Goal: Browse casually

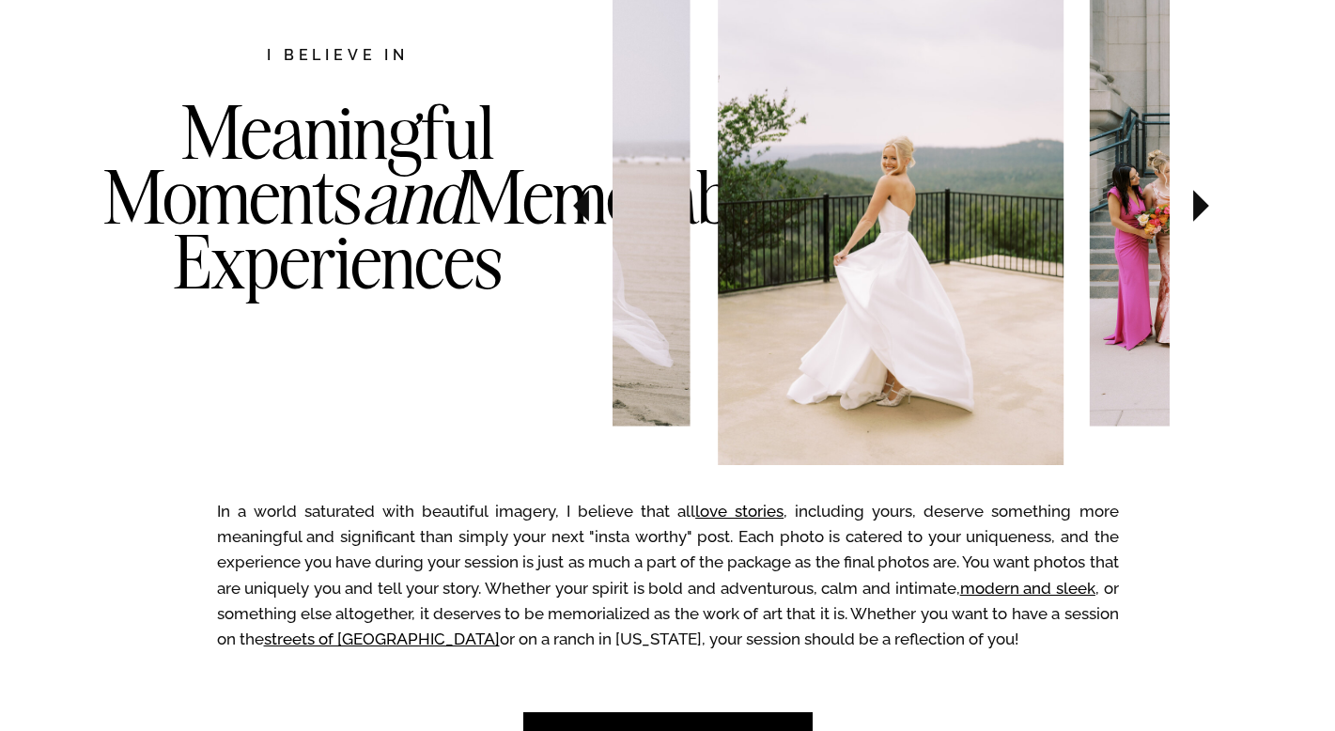
scroll to position [1059, 0]
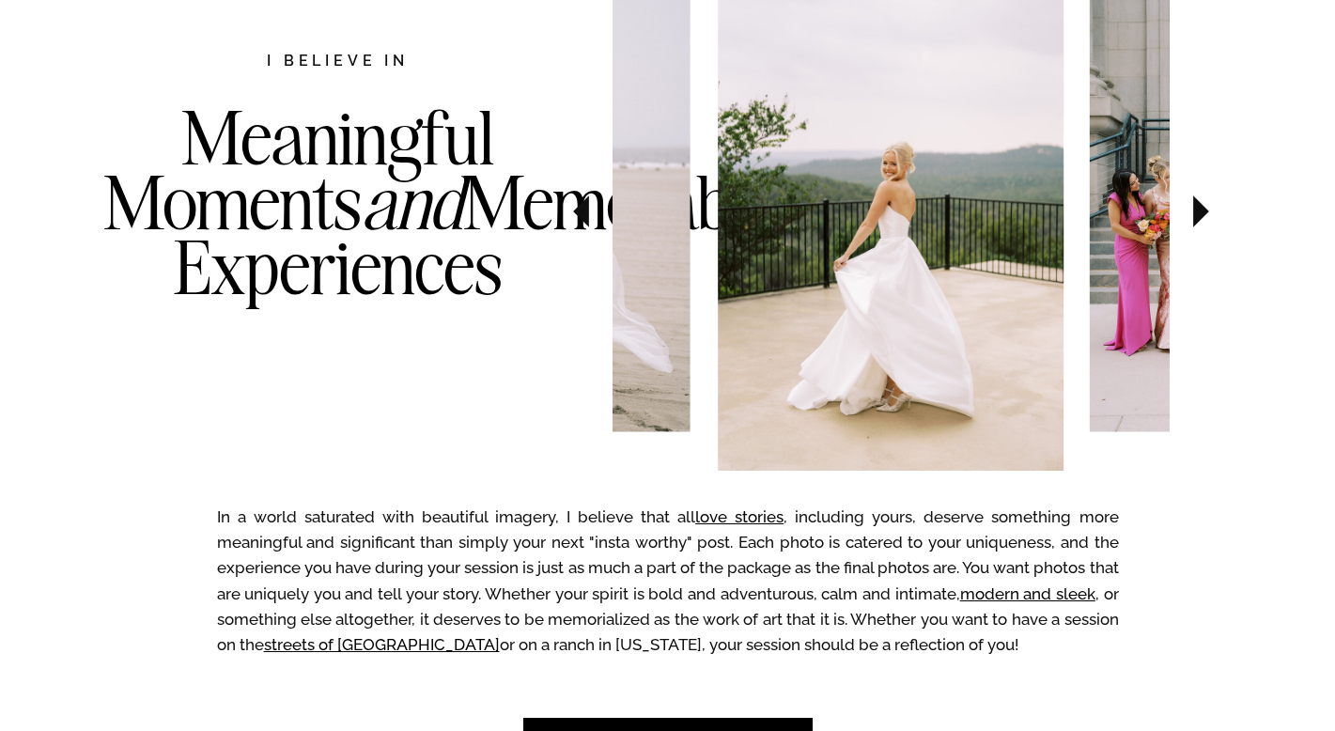
click at [1193, 219] on icon at bounding box center [1201, 211] width 16 height 32
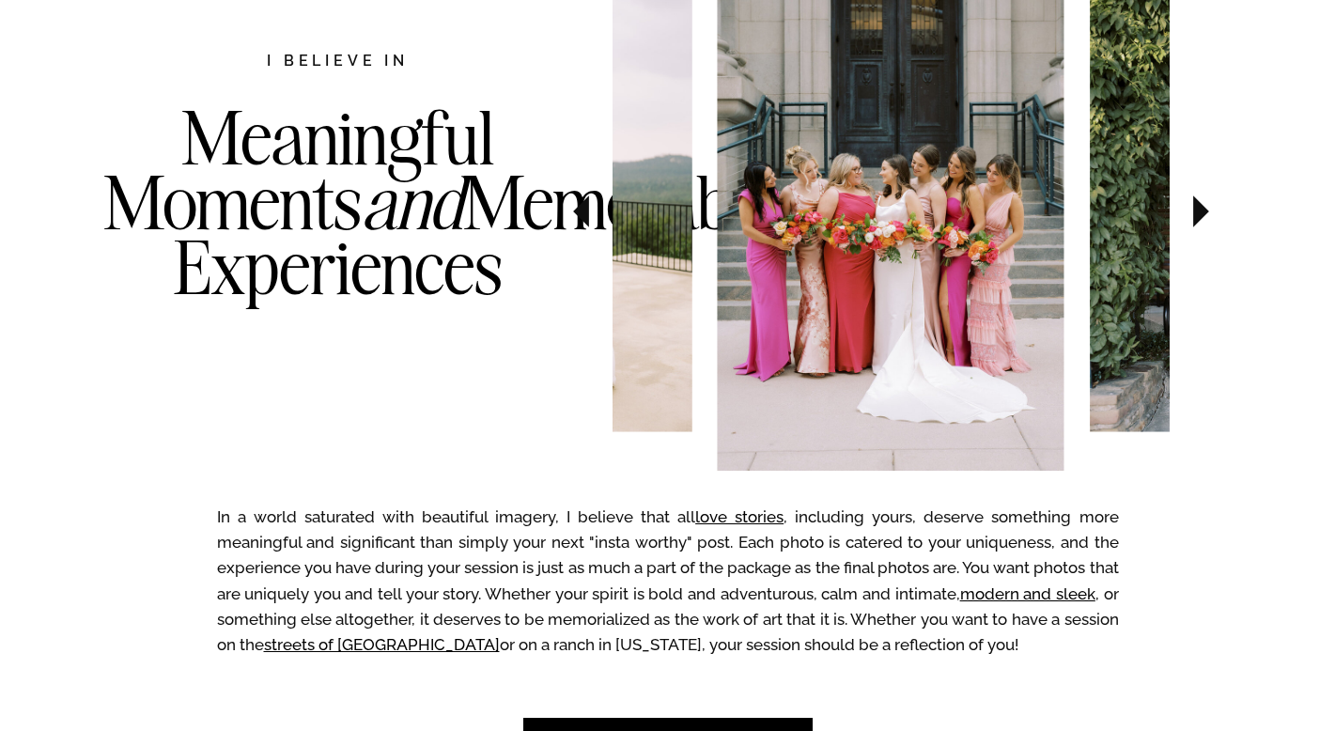
click at [1193, 219] on icon at bounding box center [1201, 211] width 16 height 32
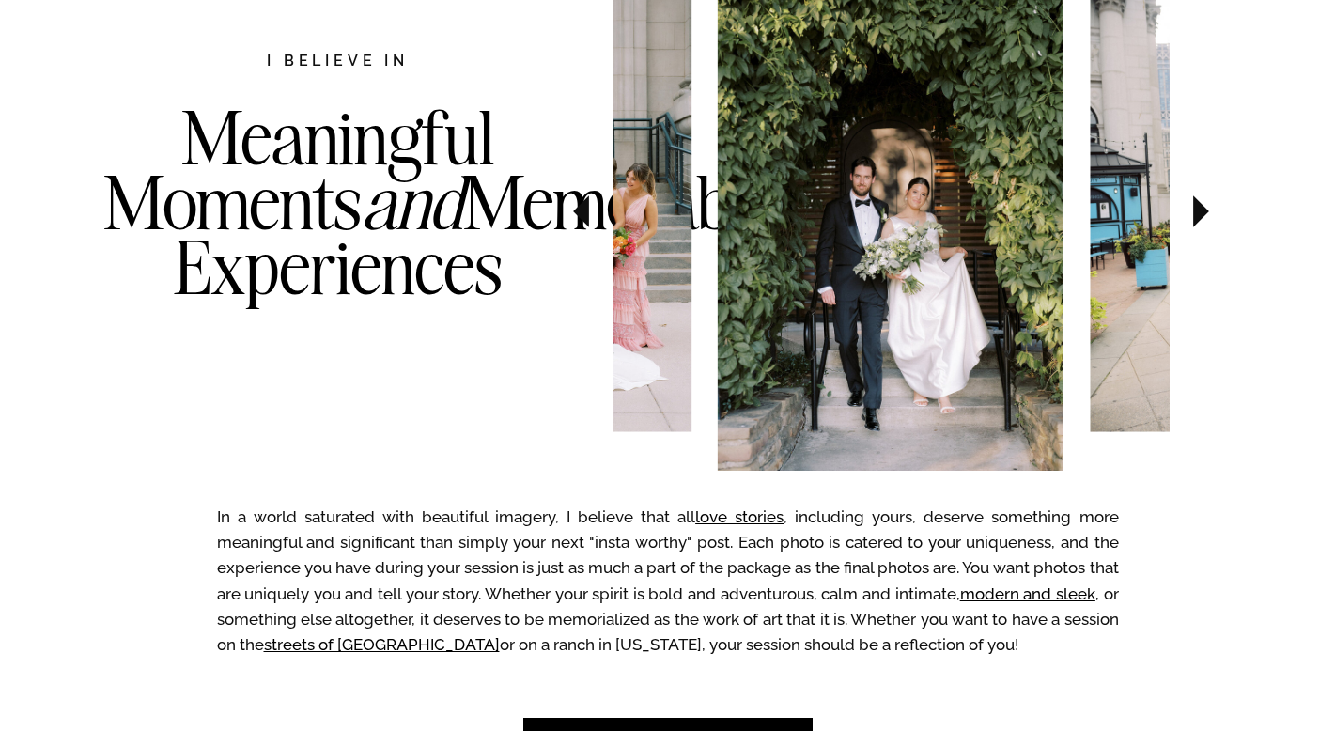
click at [1193, 219] on icon at bounding box center [1201, 211] width 16 height 32
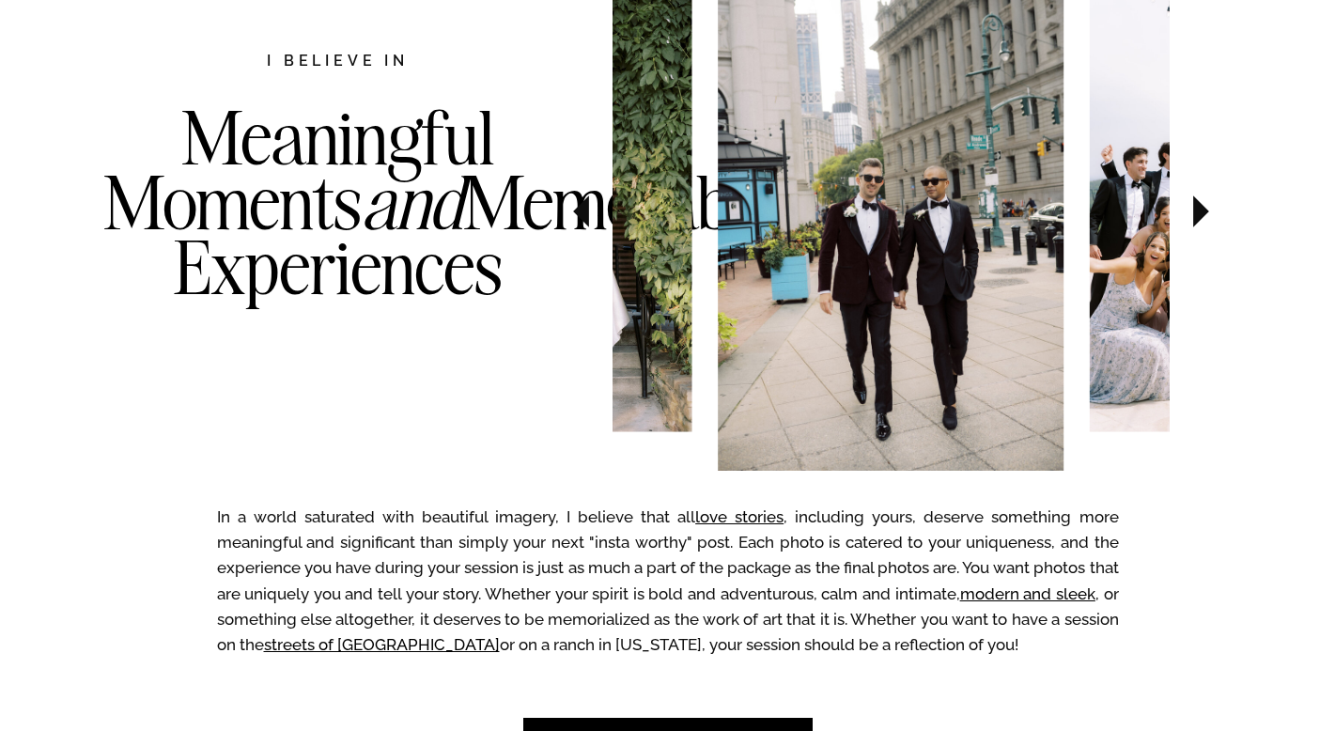
click at [1194, 219] on icon at bounding box center [1201, 211] width 16 height 32
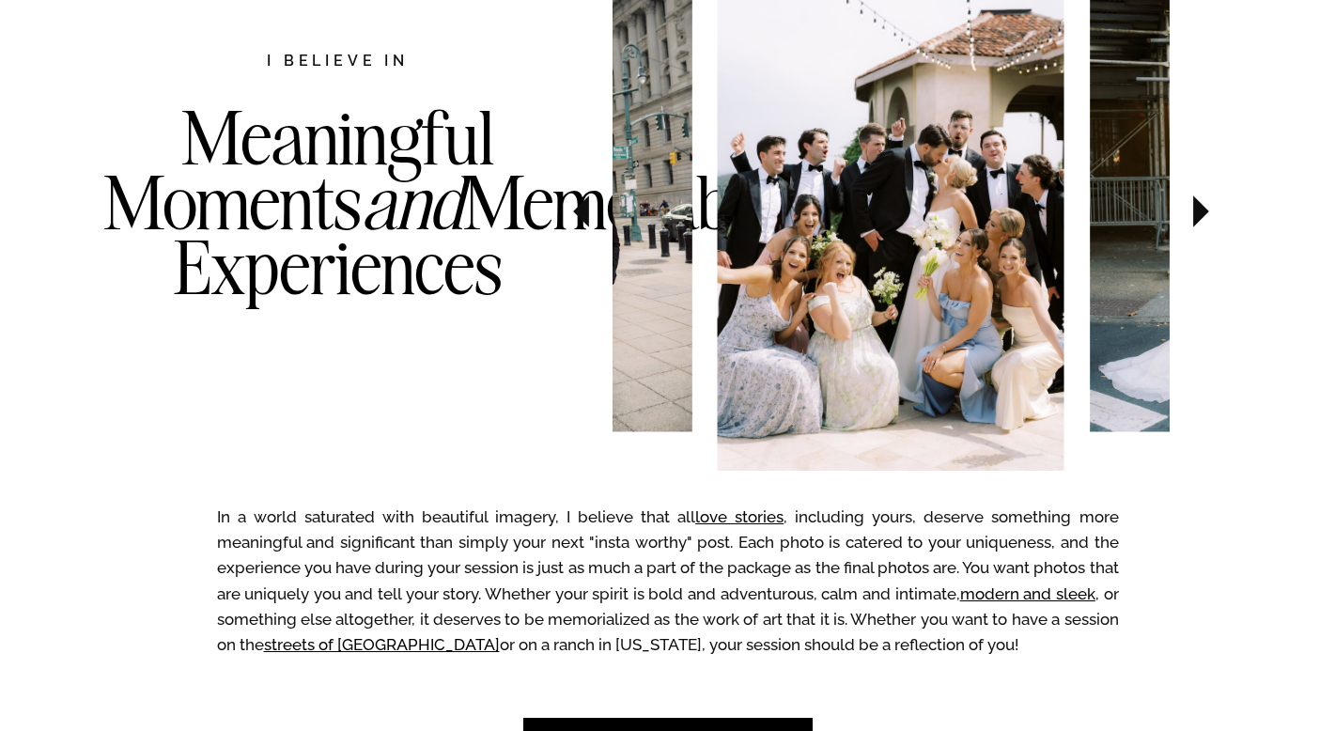
click at [1194, 218] on icon at bounding box center [1201, 211] width 16 height 32
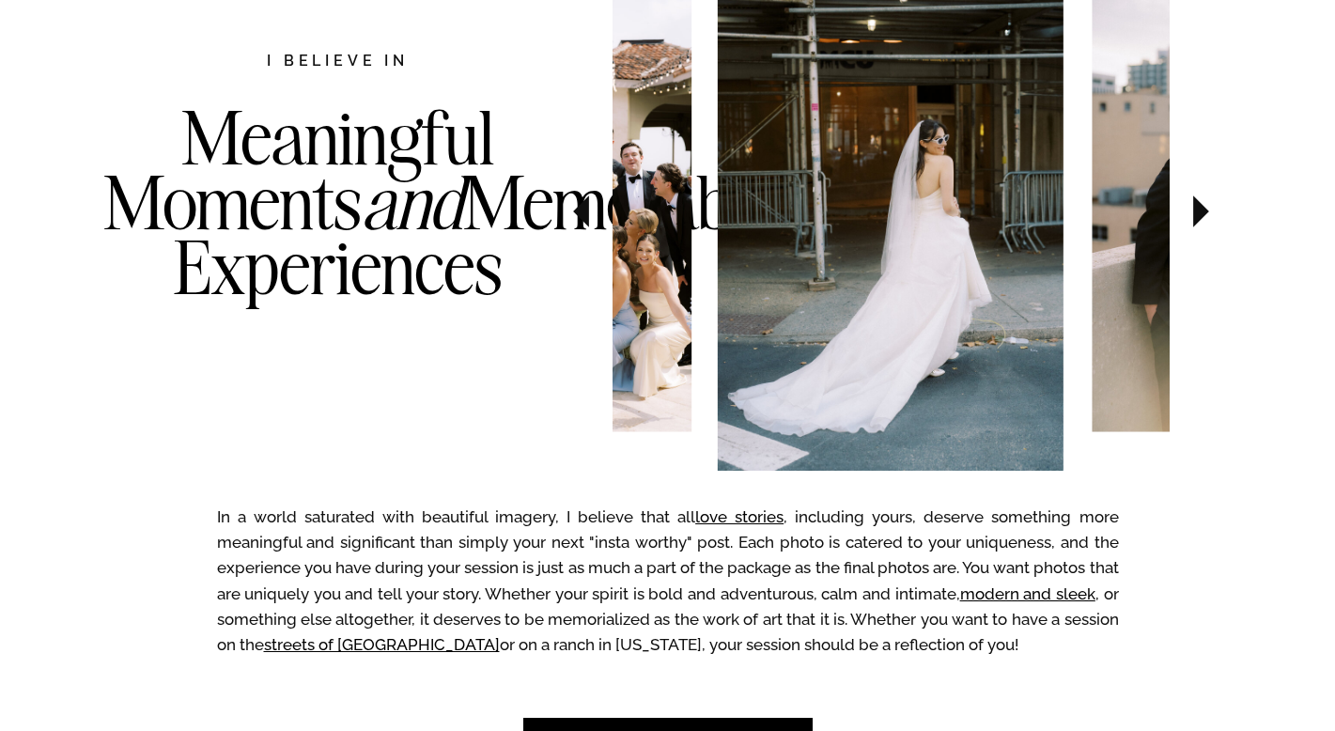
click at [584, 225] on icon at bounding box center [581, 212] width 63 height 66
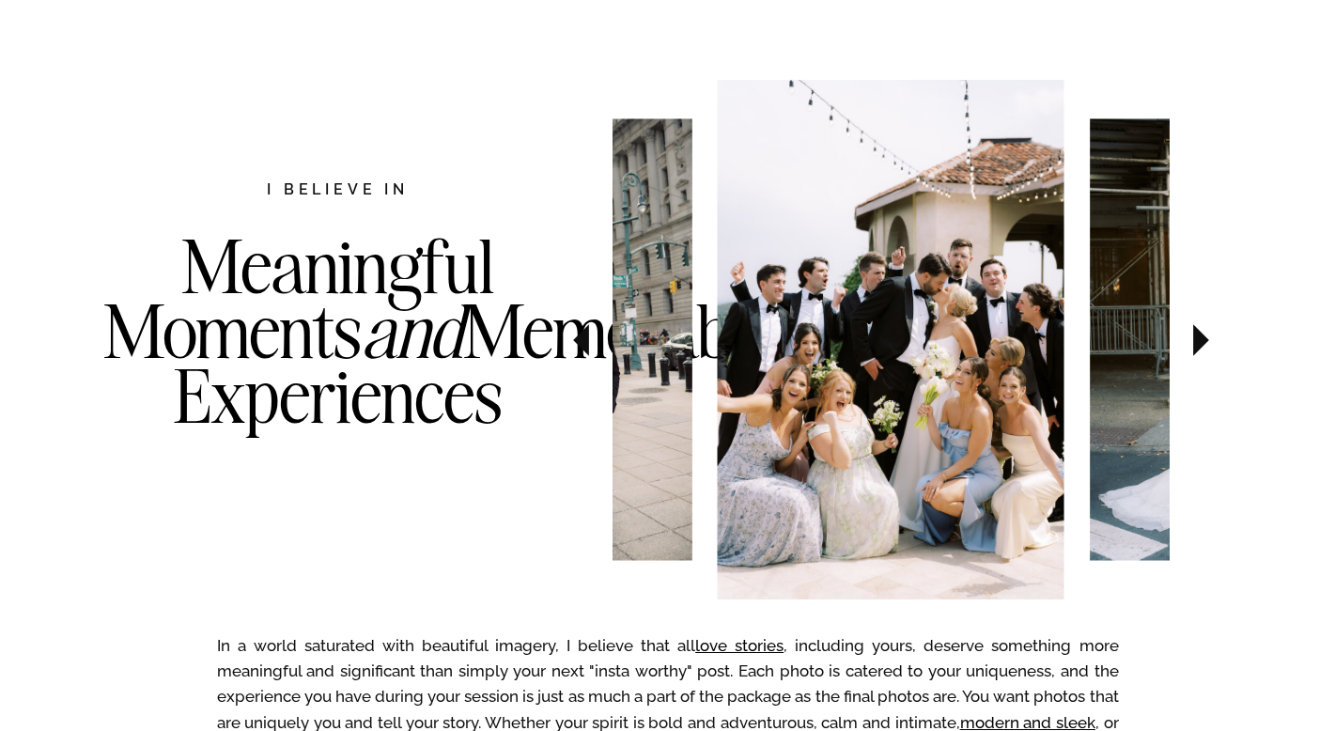
scroll to position [921, 0]
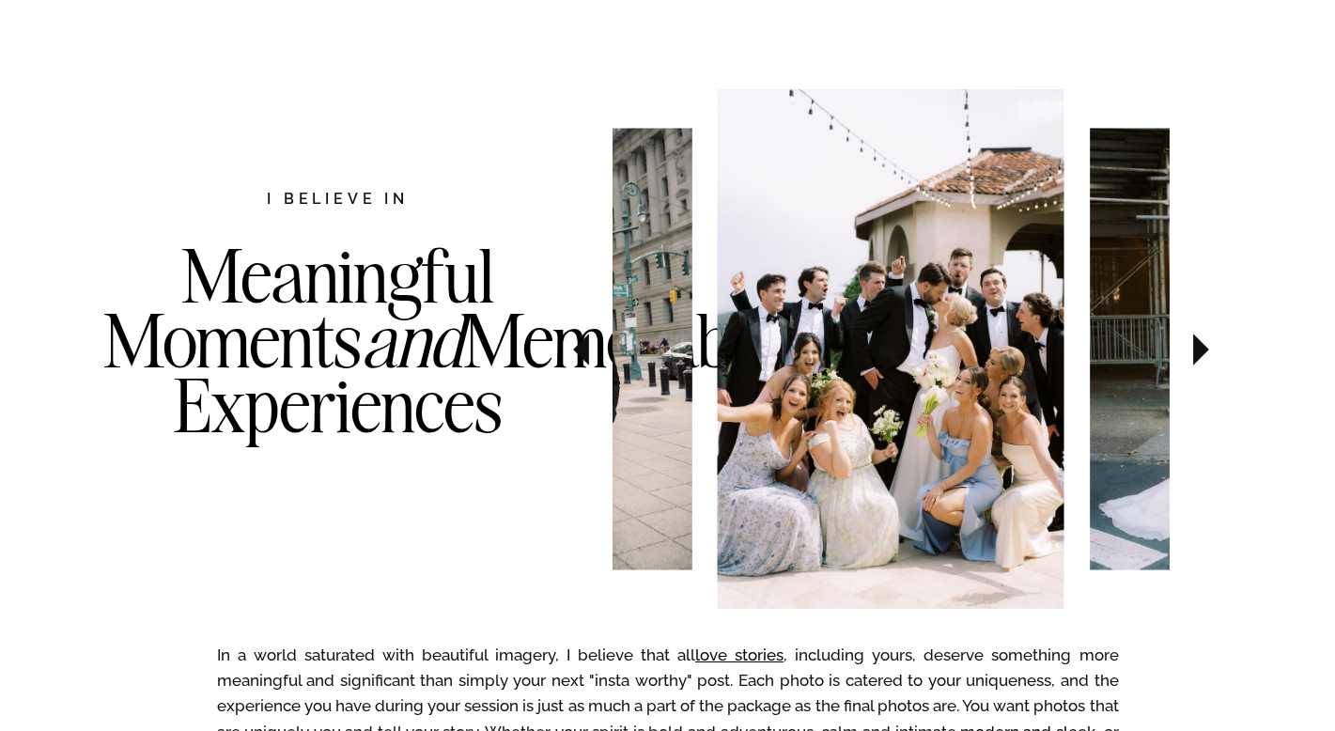
click at [1198, 344] on icon at bounding box center [1201, 350] width 16 height 32
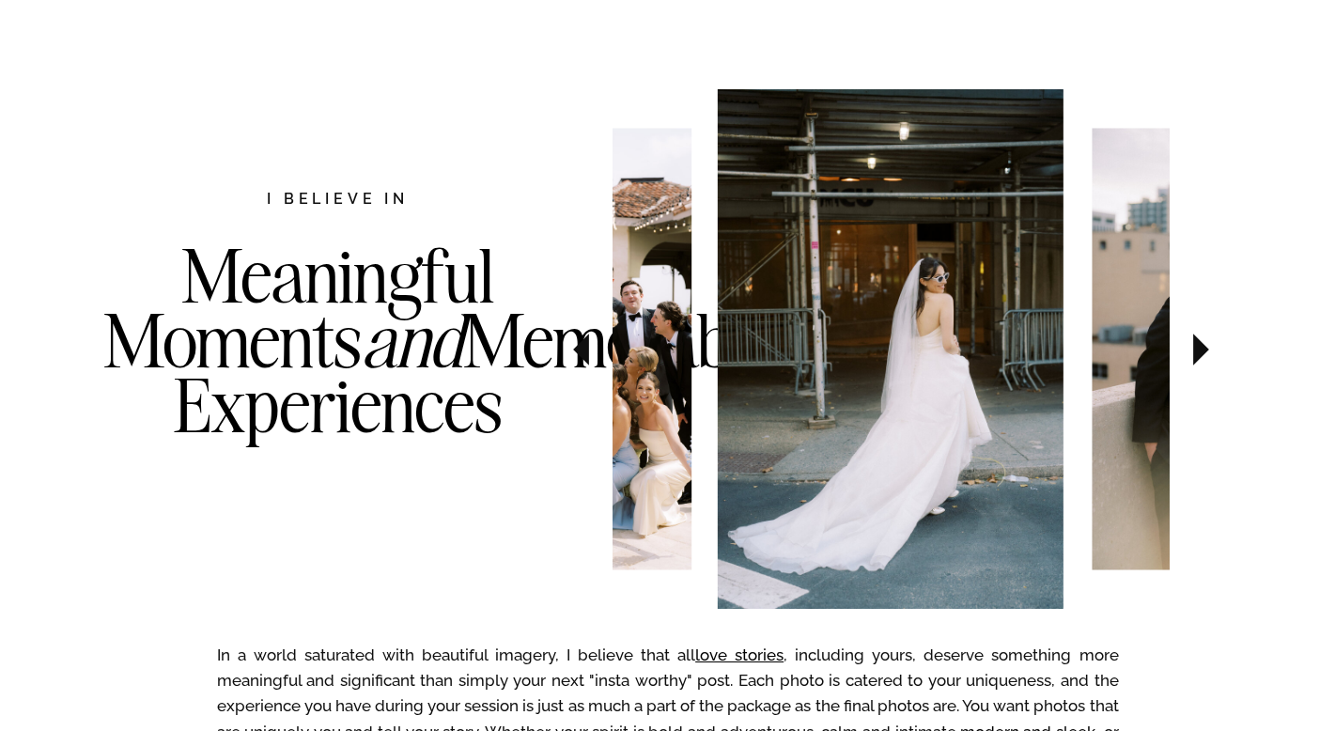
click at [1198, 342] on icon at bounding box center [1201, 350] width 16 height 32
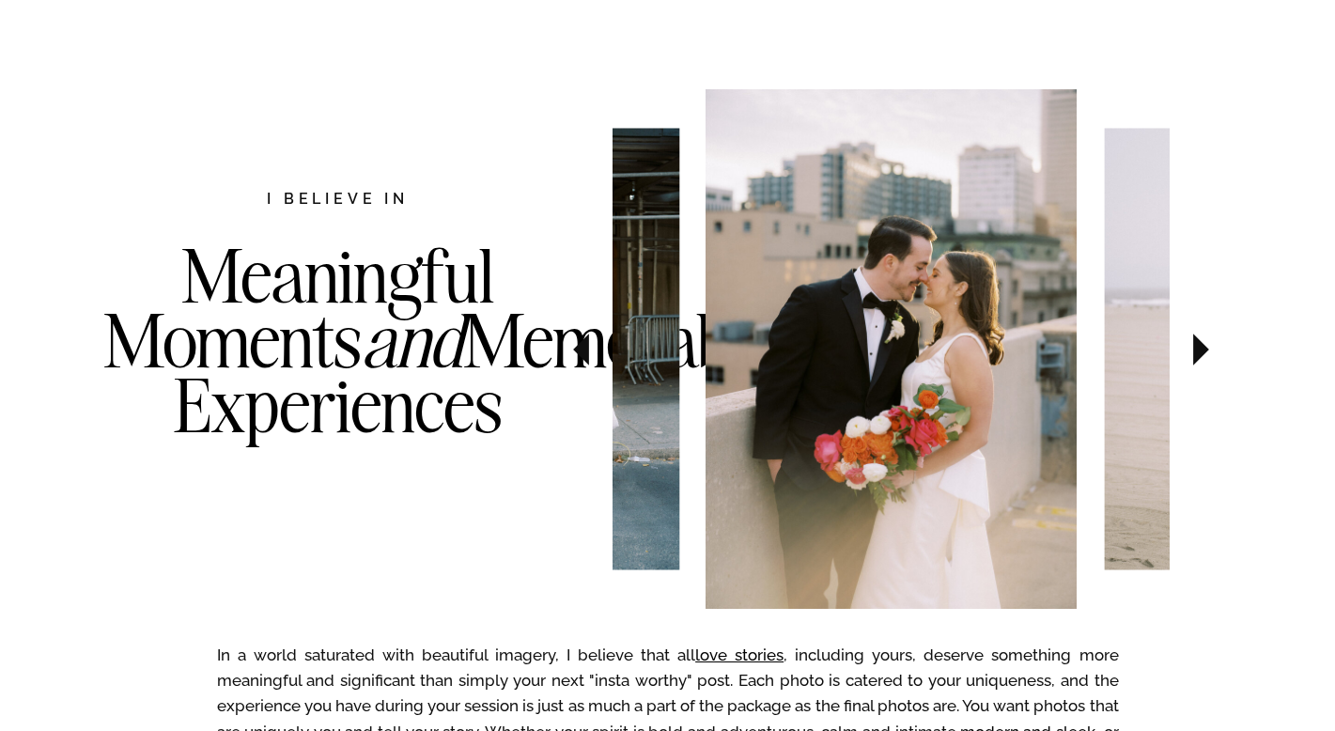
click at [1198, 342] on icon at bounding box center [1201, 350] width 16 height 32
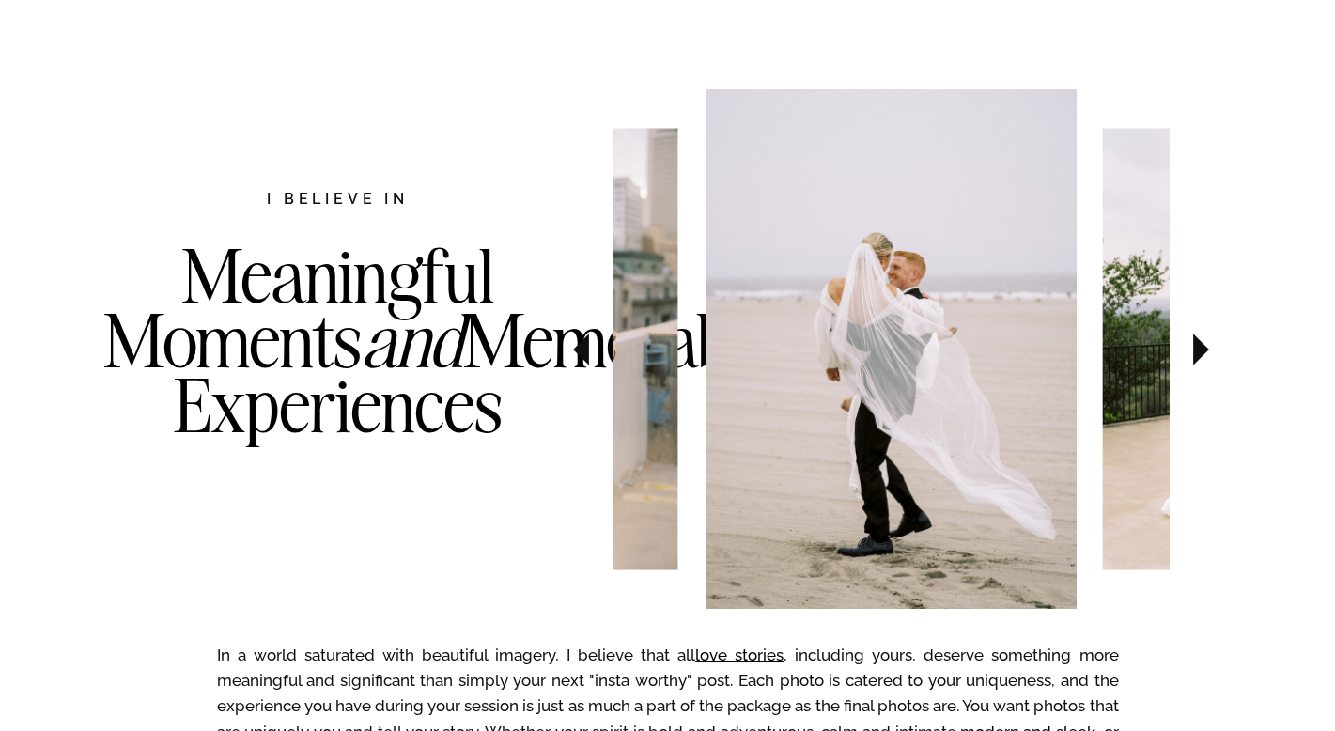
click at [1198, 342] on icon at bounding box center [1201, 350] width 16 height 32
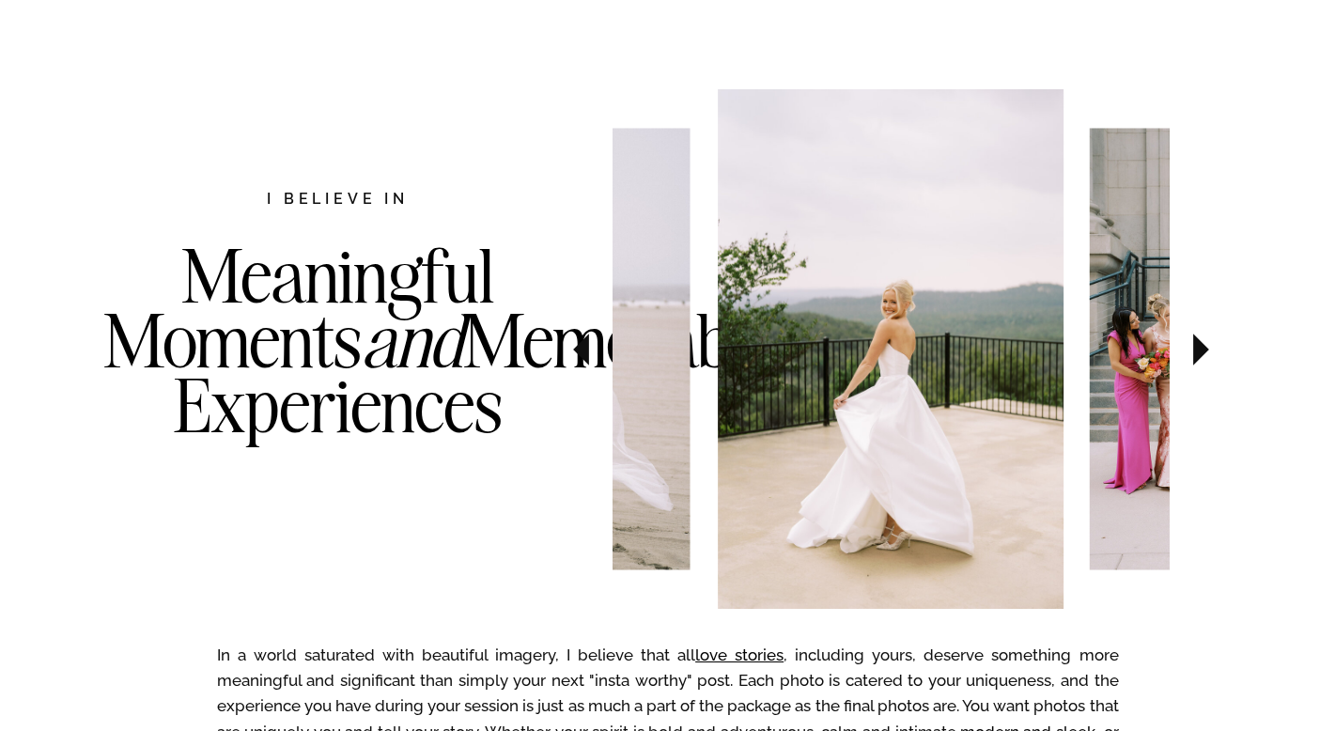
click at [1198, 342] on icon at bounding box center [1201, 350] width 16 height 32
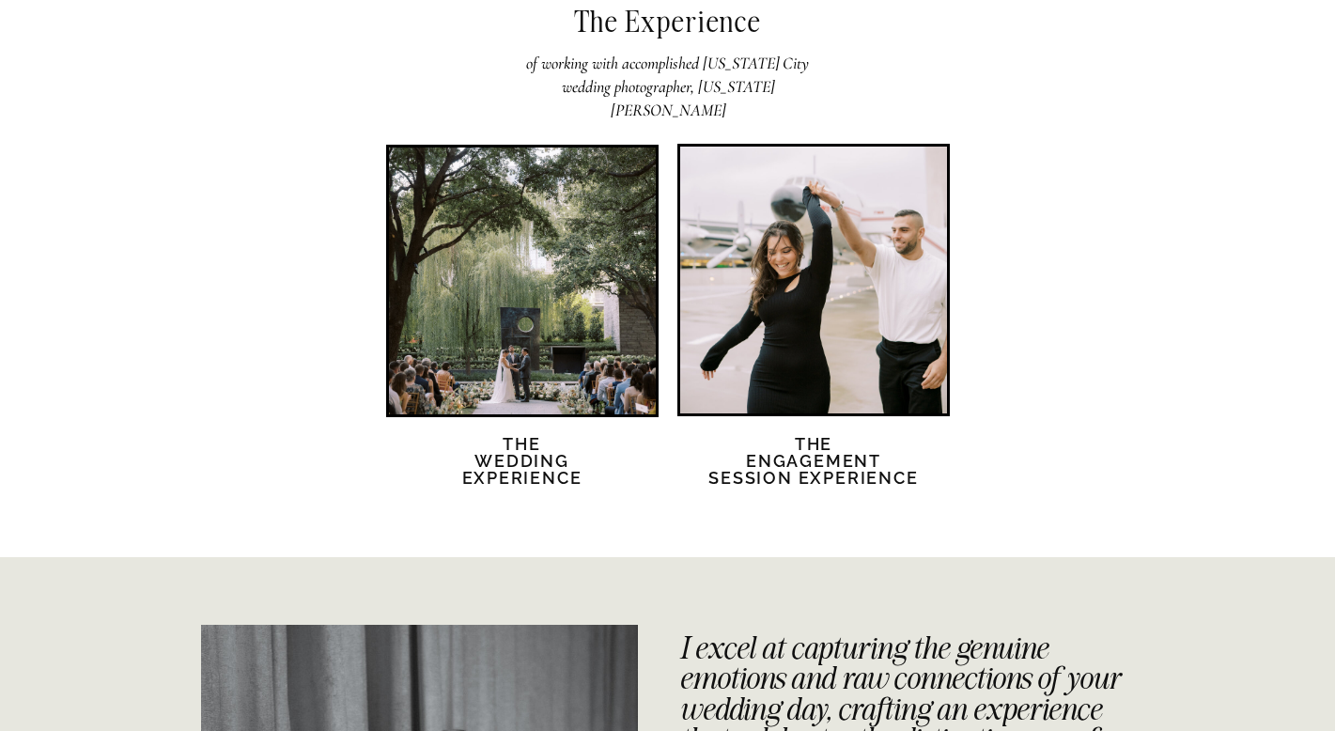
scroll to position [3608, 0]
